Goal: Task Accomplishment & Management: Complete application form

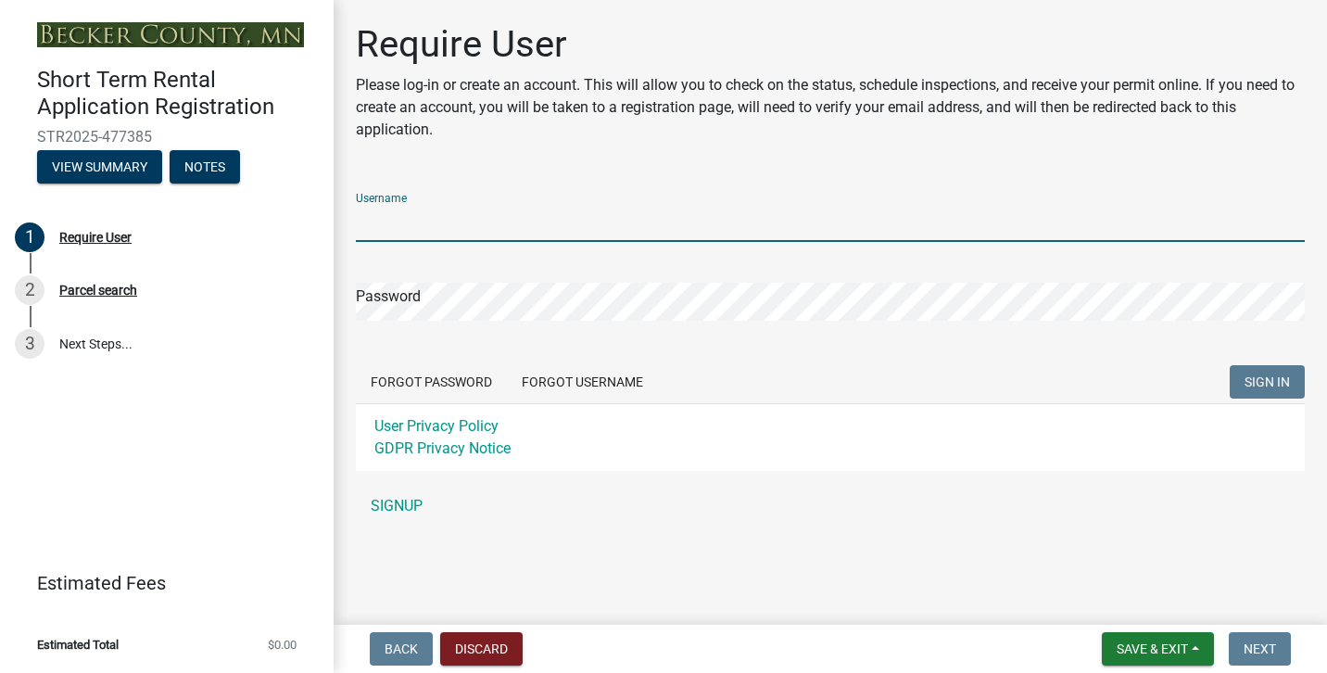
click at [447, 222] on input "Username" at bounding box center [830, 223] width 949 height 38
type input "jjcasteffen"
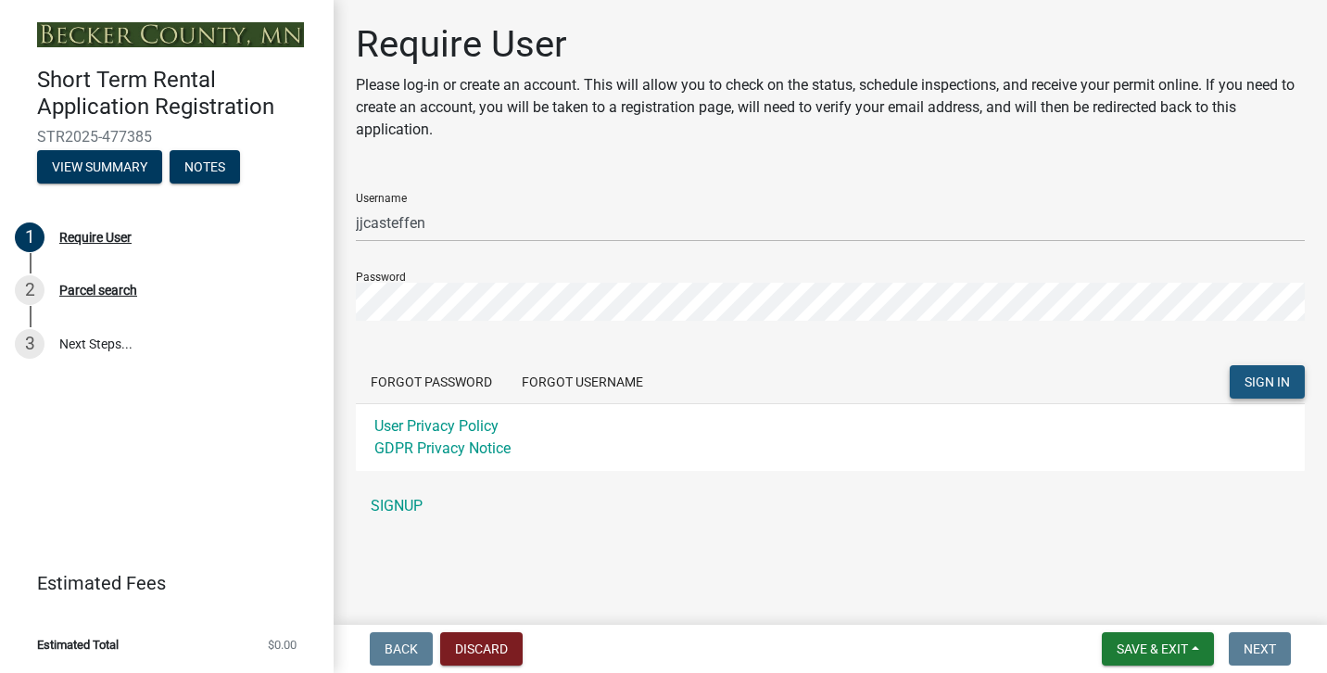
click at [1281, 388] on span "SIGN IN" at bounding box center [1267, 381] width 45 height 15
click at [408, 497] on link "SIGNUP" at bounding box center [830, 506] width 949 height 37
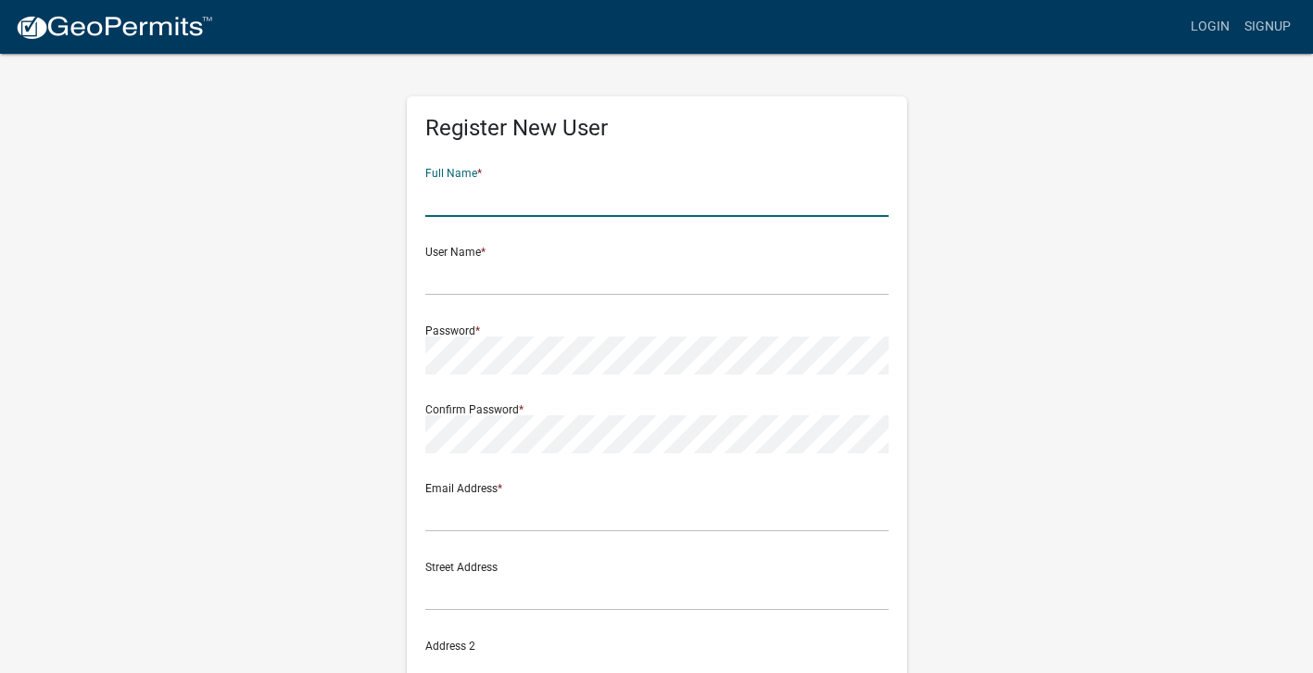
click at [540, 198] on input "text" at bounding box center [656, 198] width 463 height 38
type input "[PERSON_NAME]"
type input "[PERSON_NAME][EMAIL_ADDRESS][DOMAIN_NAME]"
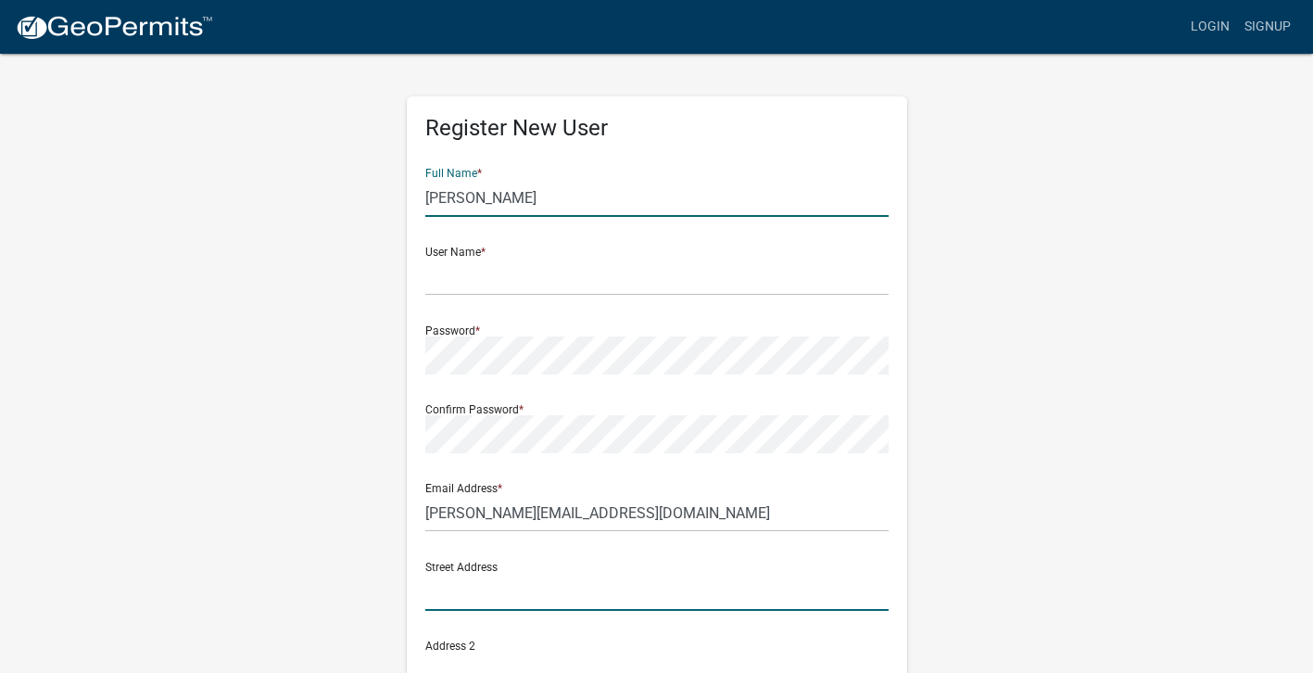
type input "[STREET_ADDRESS]"
type input "[GEOGRAPHIC_DATA]"
type input "MN"
type input "56470"
type input "6512121019"
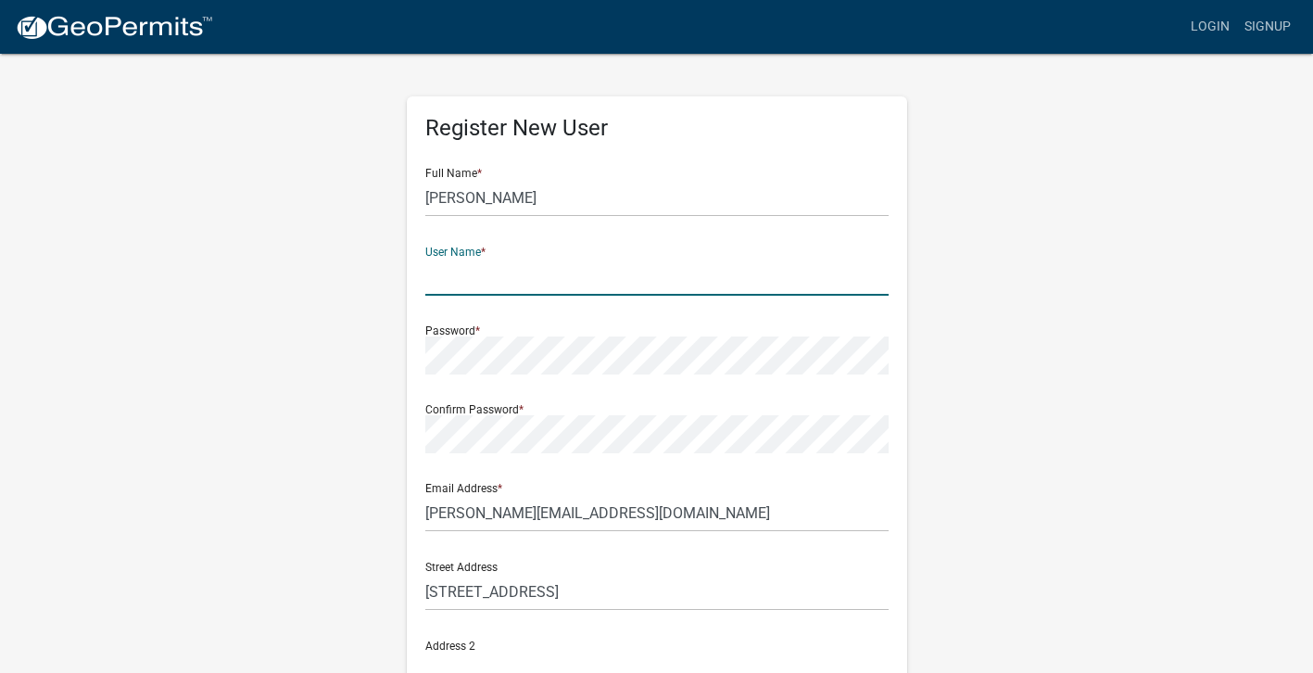
click at [520, 276] on input "text" at bounding box center [656, 277] width 463 height 38
type input "steffenj1"
click at [166, 472] on div "Register New User Full Name * [PERSON_NAME] User Name * steffenj1 Password * Co…" at bounding box center [657, 548] width 1057 height 992
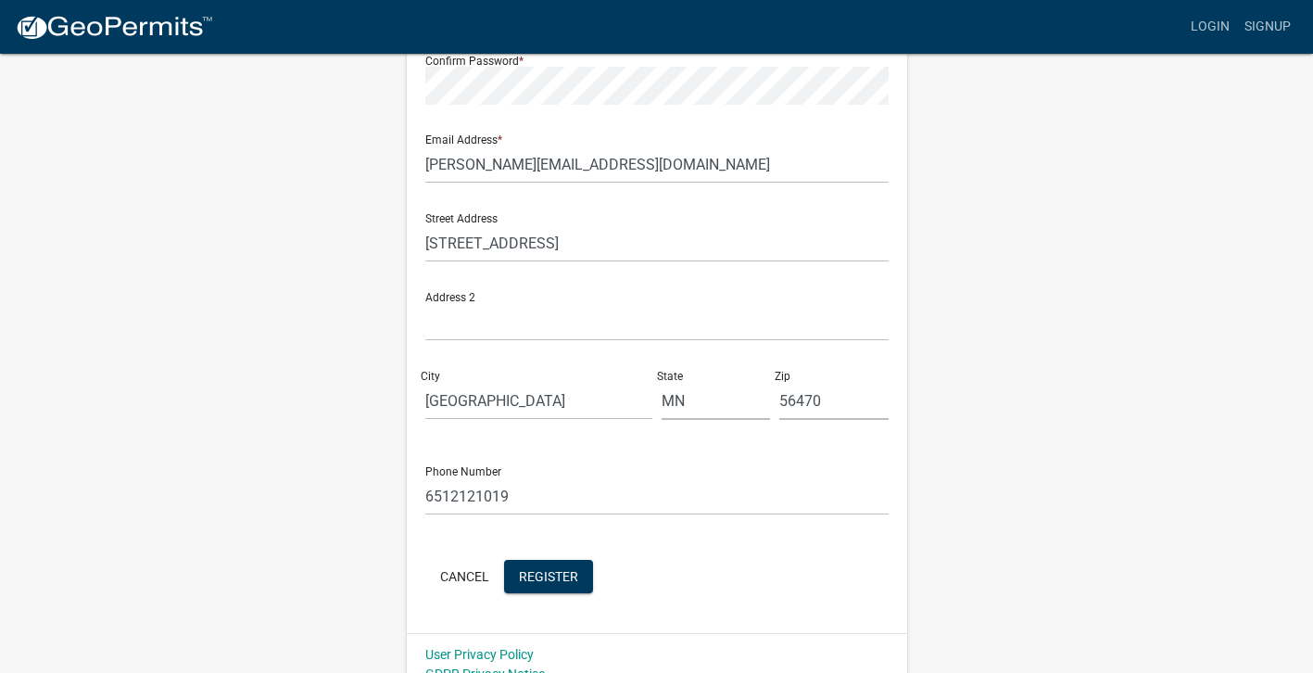
scroll to position [371, 0]
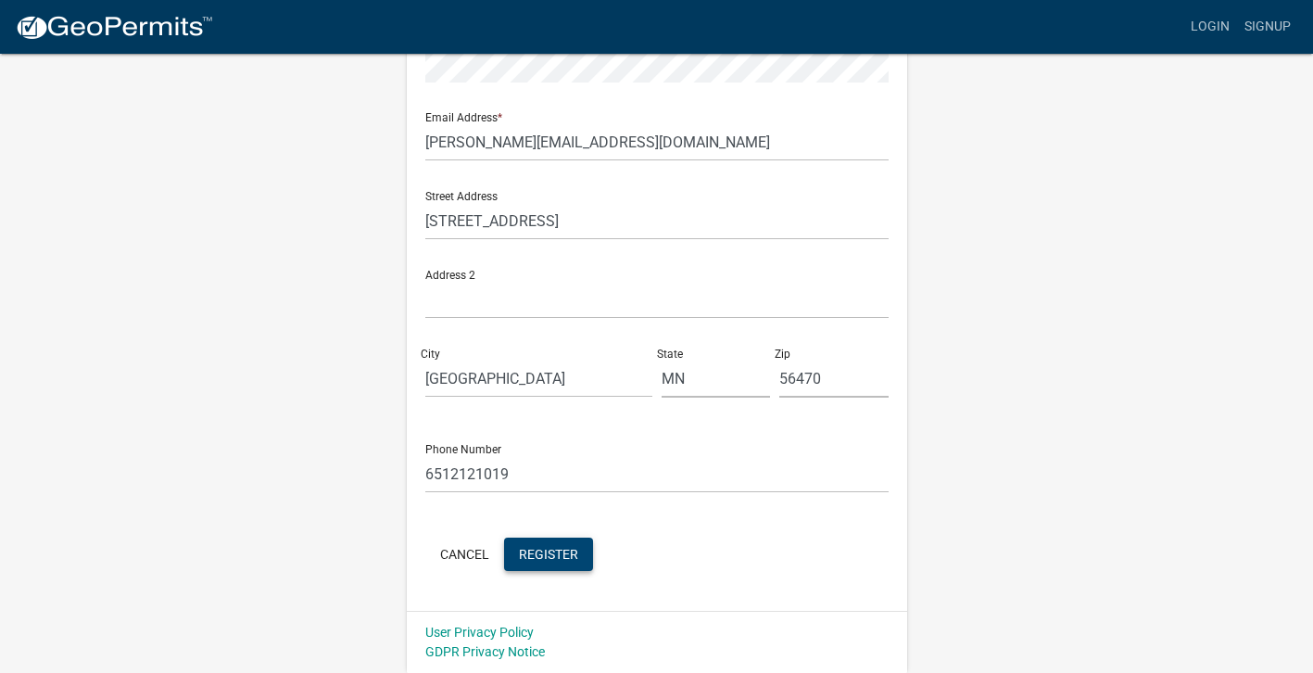
click at [547, 539] on button "Register" at bounding box center [548, 554] width 89 height 33
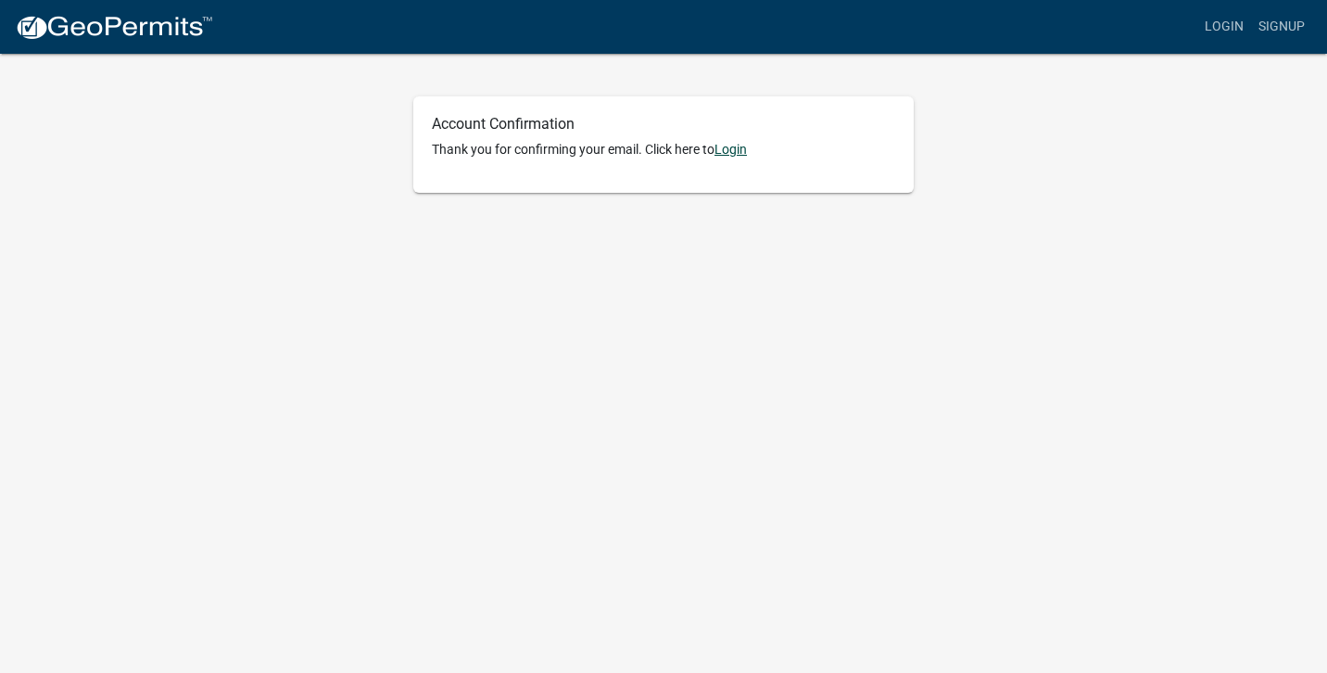
click at [746, 157] on link "Login" at bounding box center [731, 149] width 32 height 15
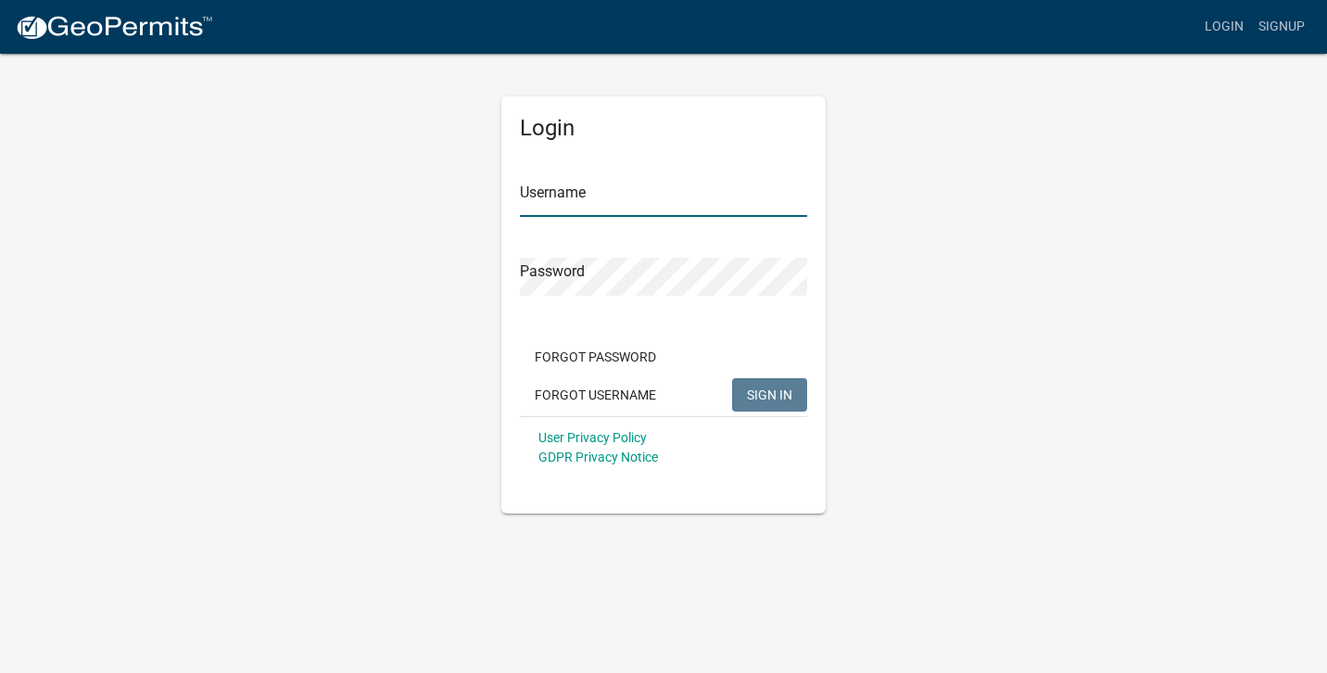
type input "steffenj1"
click at [652, 192] on input "steffenj1" at bounding box center [663, 198] width 287 height 38
click at [765, 398] on span "SIGN IN" at bounding box center [769, 394] width 45 height 15
